Goal: Complete application form

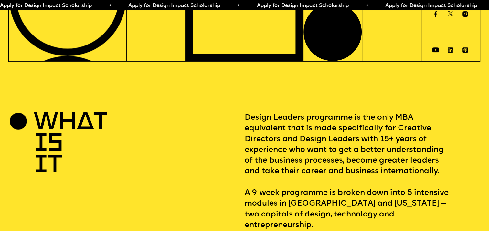
scroll to position [194, 0]
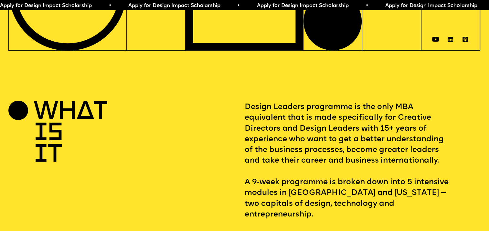
click at [380, 6] on span "Apply for Design Impact Scholarship • Apply for Design Impact Scholarship • App…" at bounding box center [321, 5] width 642 height 5
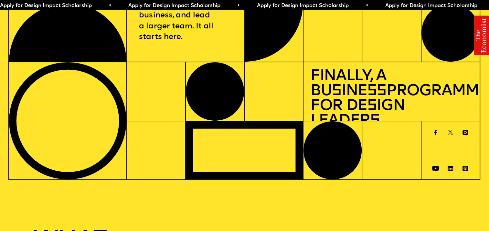
scroll to position [0, 0]
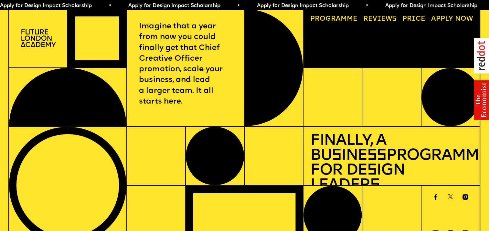
click at [378, 3] on span "Apply for Design Impact Scholarship • Apply for Design Impact Scholarship • App…" at bounding box center [321, 5] width 642 height 5
click at [324, 5] on span "Apply for Design Impact Scholarship • Apply for Design Impact Scholarship • App…" at bounding box center [321, 5] width 642 height 5
drag, startPoint x: 0, startPoint y: 0, endPoint x: 295, endPoint y: 5, distance: 294.6
click at [295, 5] on span "Apply for Design Impact Scholarship • Apply for Design Impact Scholarship • App…" at bounding box center [321, 5] width 642 height 5
